Goal: Task Accomplishment & Management: Use online tool/utility

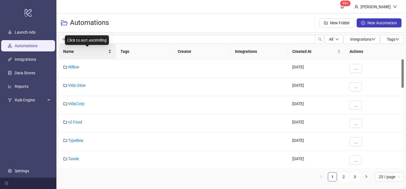
click at [109, 49] on div "Name" at bounding box center [87, 51] width 48 height 6
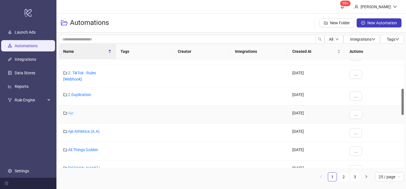
click at [71, 112] on link "Aje" at bounding box center [70, 113] width 5 height 5
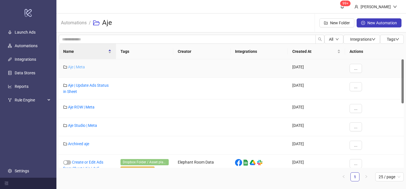
click at [80, 67] on link "Aje | Meta" at bounding box center [76, 67] width 17 height 5
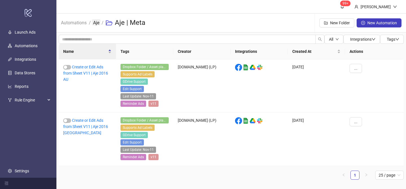
click at [99, 21] on link "Aje" at bounding box center [96, 22] width 8 height 6
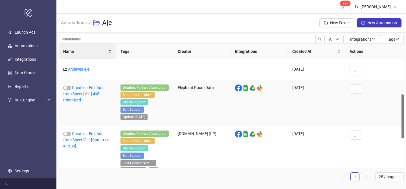
scroll to position [158, 0]
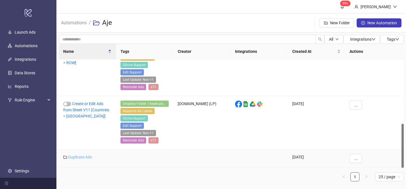
click at [82, 156] on link "Duplicate Ads" at bounding box center [80, 157] width 24 height 5
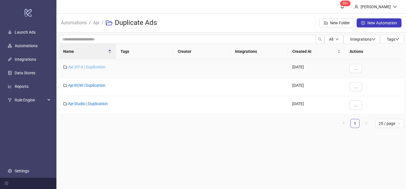
click at [98, 68] on link "Aje 2016 | Duplication" at bounding box center [87, 67] width 38 height 5
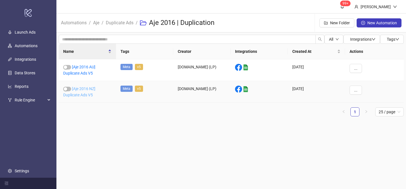
click at [89, 87] on link "[Aje 2016 NZ] Duplicate Ads V5" at bounding box center [79, 91] width 32 height 11
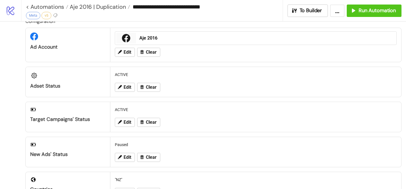
scroll to position [9, 0]
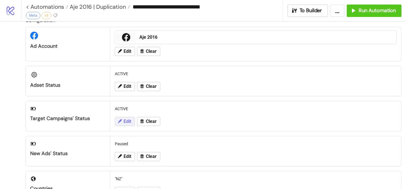
click at [128, 120] on span "Edit" at bounding box center [128, 121] width 8 height 5
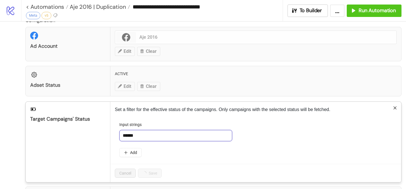
click at [159, 135] on input "******" at bounding box center [175, 135] width 113 height 11
click at [135, 150] on button "Add" at bounding box center [130, 152] width 22 height 9
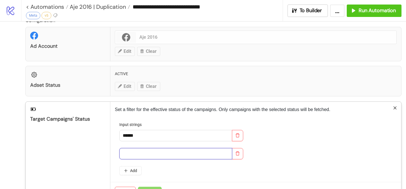
click at [144, 157] on input "text" at bounding box center [175, 153] width 113 height 11
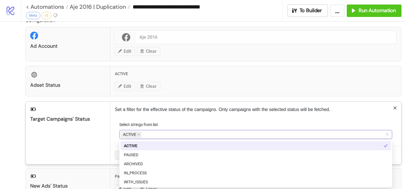
click at [150, 131] on div "ACTIVE" at bounding box center [252, 134] width 265 height 8
click at [147, 170] on div "IN_PROCESS" at bounding box center [256, 173] width 264 height 6
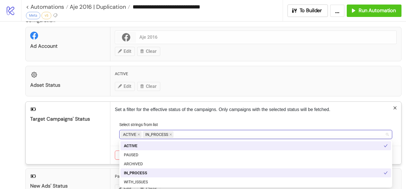
click at [184, 122] on div "Select strings from list" at bounding box center [255, 125] width 273 height 8
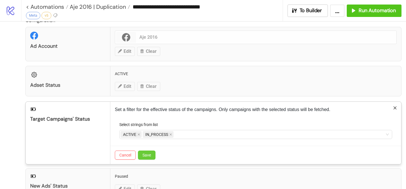
click at [150, 156] on span "Save" at bounding box center [147, 155] width 8 height 5
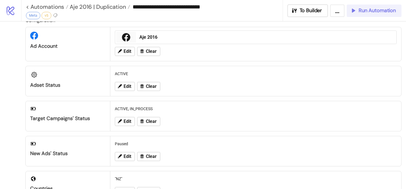
click at [364, 10] on span "Run Automation" at bounding box center [377, 10] width 37 height 6
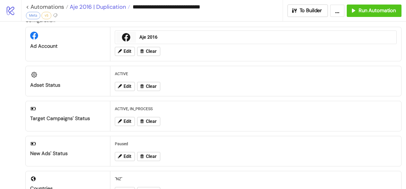
click at [87, 8] on span "Aje 2016 | Duplication" at bounding box center [97, 6] width 58 height 7
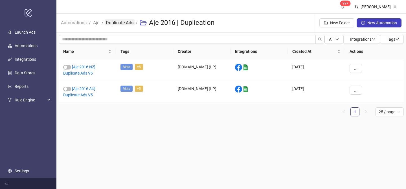
click at [116, 22] on link "Duplicate Ads" at bounding box center [120, 22] width 30 height 6
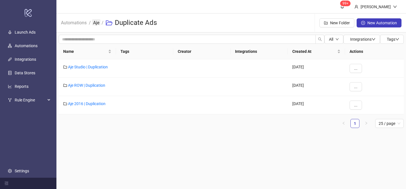
click at [98, 23] on link "Aje" at bounding box center [96, 22] width 8 height 6
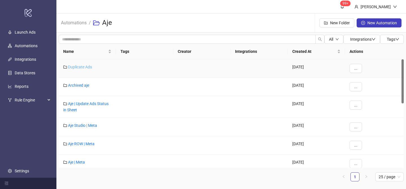
click at [86, 68] on link "Duplicate Ads" at bounding box center [80, 67] width 24 height 5
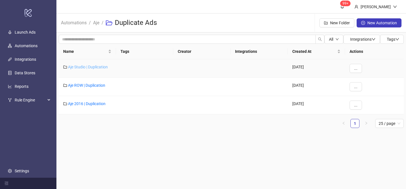
click at [95, 68] on link "Aje Studio | Duplication" at bounding box center [88, 67] width 40 height 5
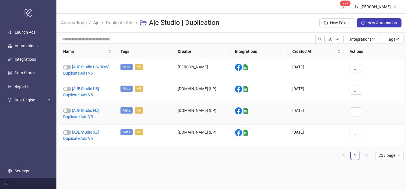
click at [92, 107] on div "[AJE Studio NZ] Duplicate Ads V5" at bounding box center [87, 114] width 57 height 22
click at [92, 108] on link "[AJE Studio NZ] Duplicate Ads V5" at bounding box center [81, 113] width 36 height 11
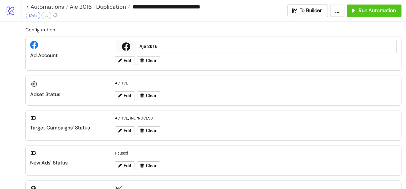
type input "**********"
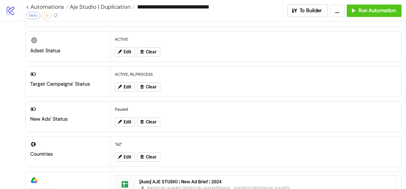
scroll to position [109, 0]
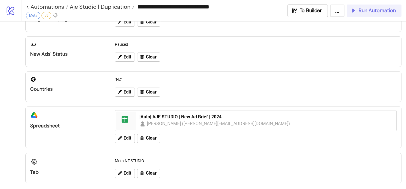
click at [365, 9] on span "Run Automation" at bounding box center [377, 10] width 37 height 6
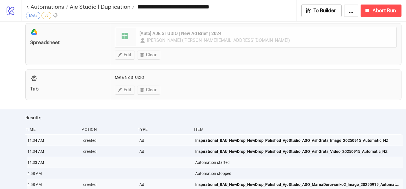
scroll to position [193, 0]
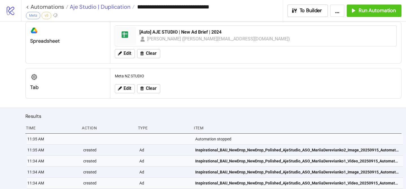
click at [91, 6] on span "Aje Studio | Duplication" at bounding box center [99, 6] width 62 height 7
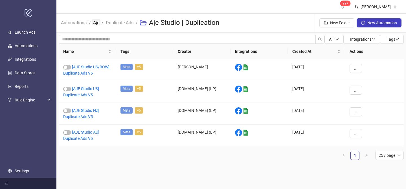
click at [97, 24] on link "Aje" at bounding box center [96, 22] width 8 height 6
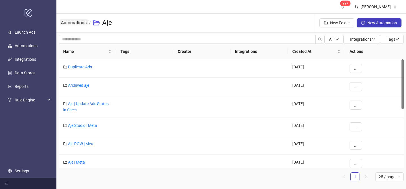
click at [81, 24] on link "Automations" at bounding box center [74, 22] width 28 height 6
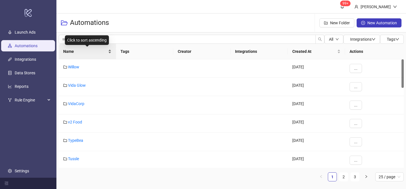
click at [108, 50] on div "Name" at bounding box center [87, 51] width 48 height 6
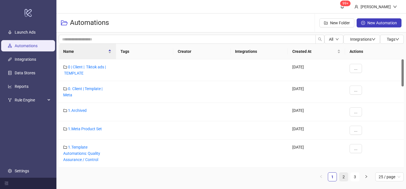
click at [345, 175] on link "2" at bounding box center [343, 176] width 8 height 8
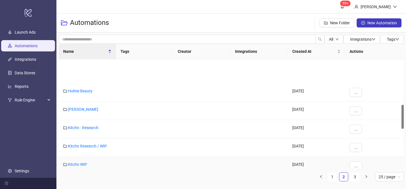
scroll to position [211, 0]
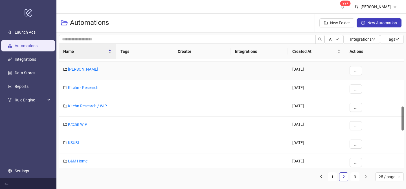
click at [75, 71] on div "[PERSON_NAME]" at bounding box center [87, 71] width 57 height 18
click at [80, 69] on link "[PERSON_NAME]" at bounding box center [83, 69] width 30 height 5
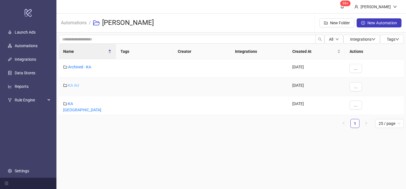
click at [75, 86] on link "KA AU" at bounding box center [73, 85] width 11 height 5
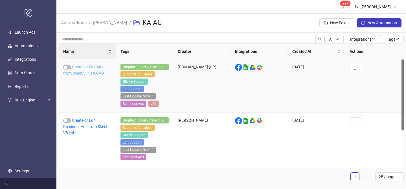
click at [95, 71] on link "Create or Edit Ads from Sheet V11 | KA AU" at bounding box center [83, 70] width 41 height 11
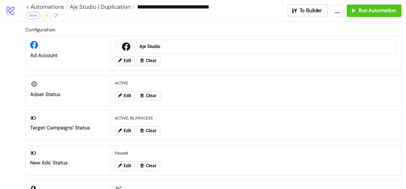
type input "**********"
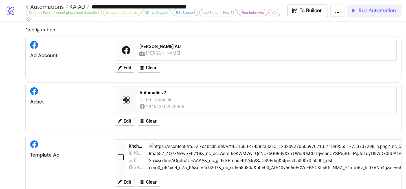
click at [358, 12] on div "Run Automation" at bounding box center [373, 10] width 46 height 6
click at [359, 10] on span "Run Automation" at bounding box center [377, 10] width 37 height 6
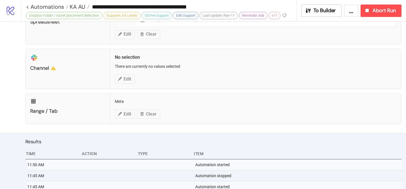
scroll to position [328, 0]
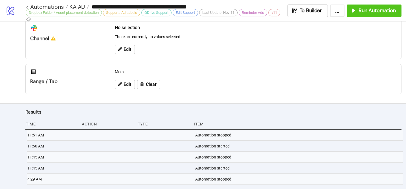
click at [362, 3] on div "**********" at bounding box center [213, 10] width 385 height 21
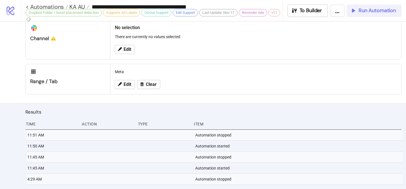
click at [362, 7] on button "Run Automation" at bounding box center [374, 11] width 55 height 12
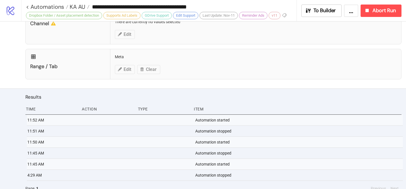
scroll to position [344, 0]
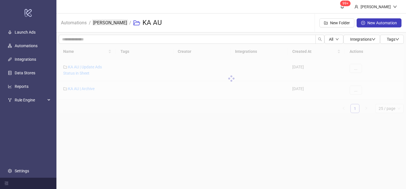
click at [111, 25] on link "[PERSON_NAME]" at bounding box center [110, 22] width 36 height 6
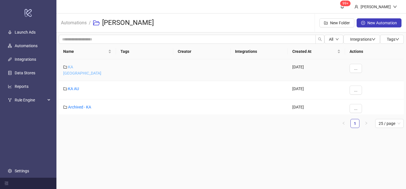
click at [73, 66] on link "KA [GEOGRAPHIC_DATA]" at bounding box center [82, 70] width 38 height 11
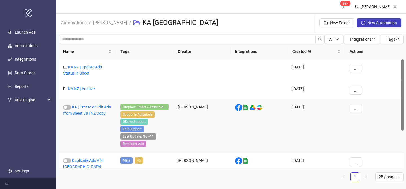
scroll to position [9, 0]
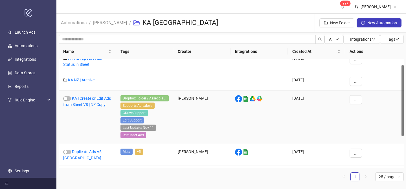
click at [91, 101] on div "KA | Create or Edit Ads from Sheet V8 | NZ Copy" at bounding box center [87, 117] width 57 height 53
click at [96, 106] on link "KA | Create or Edit Ads from Sheet V8 | NZ Copy" at bounding box center [87, 101] width 48 height 11
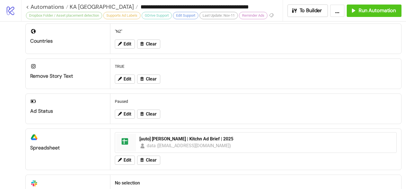
scroll to position [182, 0]
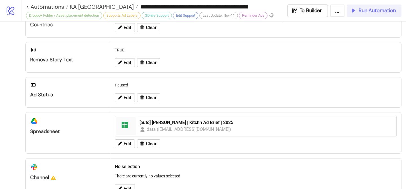
click at [370, 10] on span "Run Automation" at bounding box center [377, 10] width 37 height 6
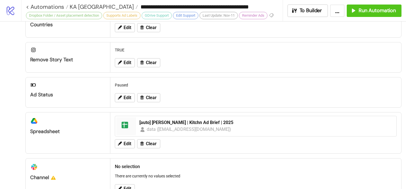
scroll to position [310, 0]
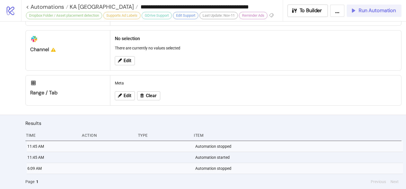
click at [359, 6] on button "Run Automation" at bounding box center [374, 11] width 55 height 12
